Goal: Check status: Check status

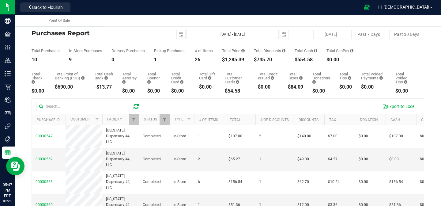
click at [137, 106] on icon at bounding box center [135, 106] width 5 height 6
click at [136, 123] on link "Filter" at bounding box center [134, 119] width 10 height 10
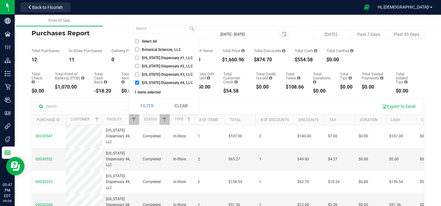
click at [137, 82] on input "[US_STATE] Dispensary #4, LLC" at bounding box center [137, 83] width 4 height 4
checkbox input "false"
click at [149, 76] on span "[US_STATE] Dispensary #3, LLC" at bounding box center [167, 75] width 51 height 4
click at [139, 76] on input "[US_STATE] Dispensary #3, LLC" at bounding box center [137, 74] width 4 height 4
click at [145, 103] on button "Filter" at bounding box center [147, 105] width 29 height 13
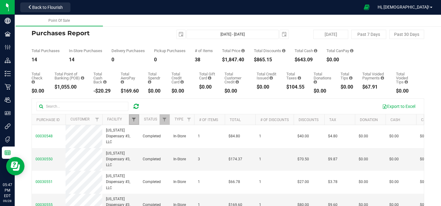
click at [133, 119] on span "Filter" at bounding box center [133, 119] width 5 height 5
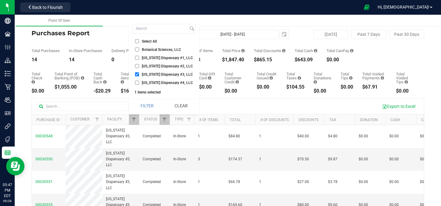
click at [145, 76] on span "[US_STATE] Dispensary #3, LLC" at bounding box center [167, 75] width 51 height 4
click at [139, 76] on input "[US_STATE] Dispensary #3, LLC" at bounding box center [137, 74] width 4 height 4
checkbox input "false"
click at [146, 65] on span "[US_STATE] Dispensary #2, LLC" at bounding box center [167, 66] width 51 height 4
click at [139, 65] on input "[US_STATE] Dispensary #2, LLC" at bounding box center [137, 66] width 4 height 4
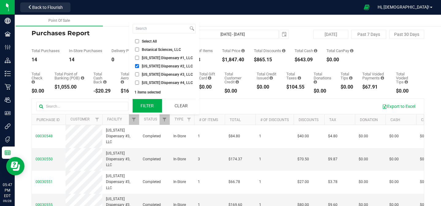
click at [143, 101] on button "Filter" at bounding box center [147, 105] width 29 height 13
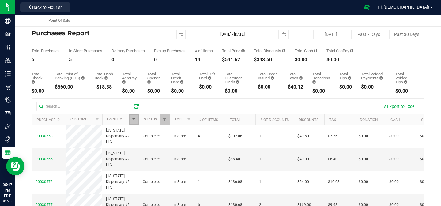
click at [133, 118] on span "Filter" at bounding box center [133, 119] width 5 height 5
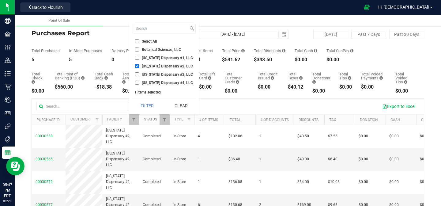
click at [154, 66] on span "[US_STATE] Dispensary #2, LLC" at bounding box center [167, 66] width 51 height 4
click at [139, 66] on input "[US_STATE] Dispensary #2, LLC" at bounding box center [137, 66] width 4 height 4
checkbox input "false"
click at [156, 58] on span "[US_STATE] Dispensary #1, LLC" at bounding box center [167, 58] width 51 height 4
click at [139, 58] on input "[US_STATE] Dispensary #1, LLC" at bounding box center [137, 58] width 4 height 4
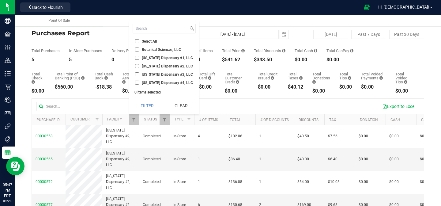
checkbox input "true"
click at [145, 100] on button "Filter" at bounding box center [147, 105] width 29 height 13
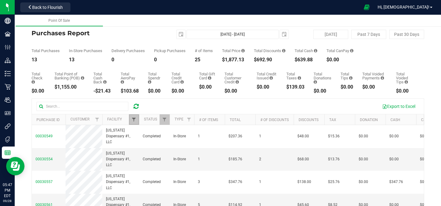
click at [135, 120] on span "Filter" at bounding box center [133, 119] width 5 height 5
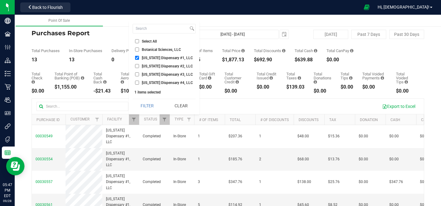
click at [151, 84] on span "[US_STATE] Dispensary #4, LLC" at bounding box center [167, 83] width 51 height 4
click at [139, 84] on input "[US_STATE] Dispensary #4, LLC" at bounding box center [137, 83] width 4 height 4
checkbox input "true"
click at [147, 58] on span "[US_STATE] Dispensary #1, LLC" at bounding box center [167, 58] width 51 height 4
click at [139, 58] on input "[US_STATE] Dispensary #1, LLC" at bounding box center [137, 58] width 4 height 4
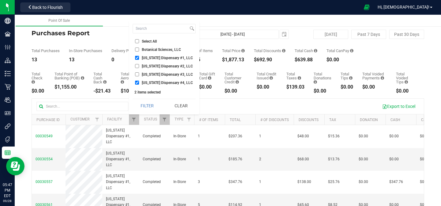
checkbox input "false"
click at [142, 106] on button "Filter" at bounding box center [147, 105] width 29 height 13
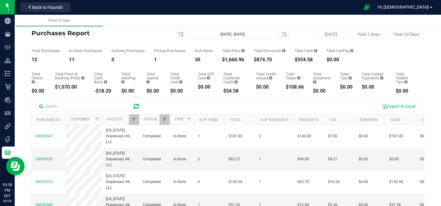
click at [134, 105] on icon at bounding box center [135, 106] width 5 height 6
click at [133, 119] on span "Filter" at bounding box center [133, 119] width 5 height 5
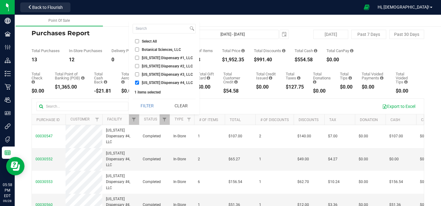
click at [148, 73] on span "[US_STATE] Dispensary #3, LLC" at bounding box center [167, 75] width 51 height 4
click at [139, 73] on input "[US_STATE] Dispensary #3, LLC" at bounding box center [137, 74] width 4 height 4
checkbox input "true"
click at [149, 83] on span "[US_STATE] Dispensary #4, LLC" at bounding box center [167, 83] width 51 height 4
click at [139, 83] on input "[US_STATE] Dispensary #4, LLC" at bounding box center [137, 83] width 4 height 4
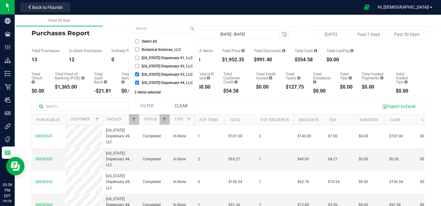
checkbox input "false"
click at [146, 110] on button "Filter" at bounding box center [147, 105] width 29 height 13
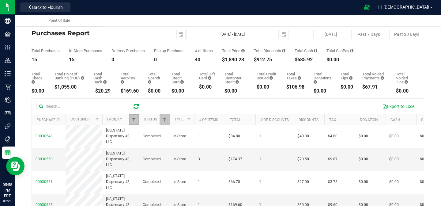
click at [135, 118] on span "Filter" at bounding box center [133, 119] width 5 height 5
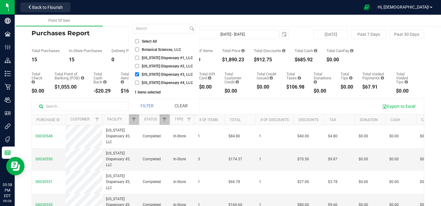
click at [151, 74] on span "[US_STATE] Dispensary #3, LLC" at bounding box center [167, 75] width 51 height 4
click at [139, 74] on input "[US_STATE] Dispensary #3, LLC" at bounding box center [137, 74] width 4 height 4
checkbox input "false"
click at [150, 67] on span "[US_STATE] Dispensary #2, LLC" at bounding box center [167, 66] width 51 height 4
click at [139, 67] on input "[US_STATE] Dispensary #2, LLC" at bounding box center [137, 66] width 4 height 4
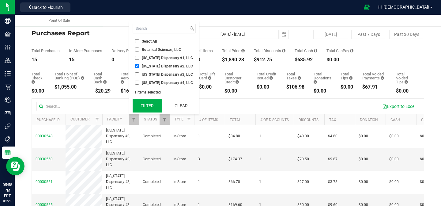
click at [145, 103] on button "Filter" at bounding box center [147, 105] width 29 height 13
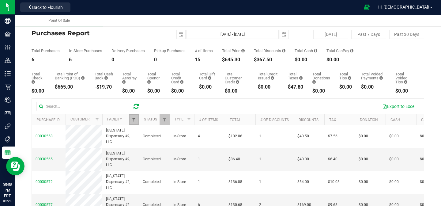
click at [133, 120] on span "Filter" at bounding box center [133, 119] width 5 height 5
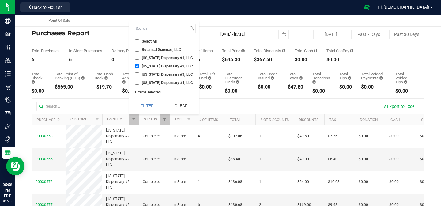
click at [149, 65] on span "[US_STATE] Dispensary #2, LLC" at bounding box center [167, 66] width 51 height 4
click at [139, 65] on input "[US_STATE] Dispensary #2, LLC" at bounding box center [137, 66] width 4 height 4
checkbox input "false"
click at [149, 57] on span "[US_STATE] Dispensary #1, LLC" at bounding box center [167, 58] width 51 height 4
click at [139, 57] on input "[US_STATE] Dispensary #1, LLC" at bounding box center [137, 58] width 4 height 4
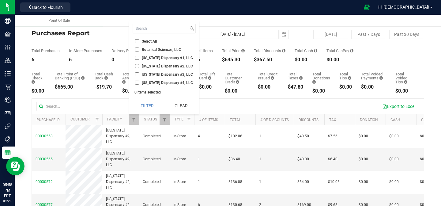
checkbox input "true"
click at [148, 104] on button "Filter" at bounding box center [147, 105] width 29 height 13
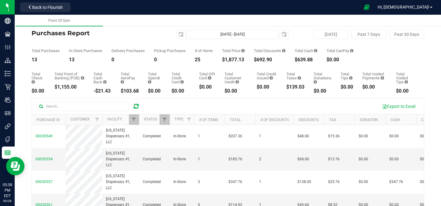
click at [137, 107] on icon at bounding box center [135, 106] width 5 height 6
click at [133, 116] on link "Filter" at bounding box center [134, 119] width 10 height 10
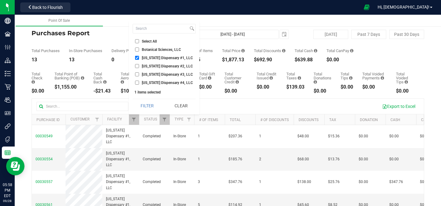
click at [155, 57] on span "[US_STATE] Dispensary #1, LLC" at bounding box center [167, 58] width 51 height 4
click at [139, 57] on input "[US_STATE] Dispensary #1, LLC" at bounding box center [137, 58] width 4 height 4
checkbox input "false"
click at [145, 82] on span "[US_STATE] Dispensary #4, LLC" at bounding box center [167, 83] width 51 height 4
click at [139, 82] on input "[US_STATE] Dispensary #4, LLC" at bounding box center [137, 83] width 4 height 4
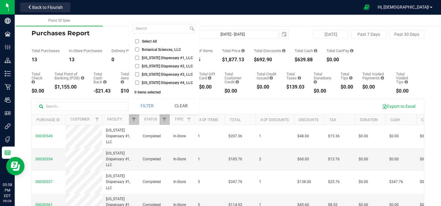
checkbox input "true"
click at [142, 104] on button "Filter" at bounding box center [147, 105] width 29 height 13
